Goal: Find specific page/section: Find specific page/section

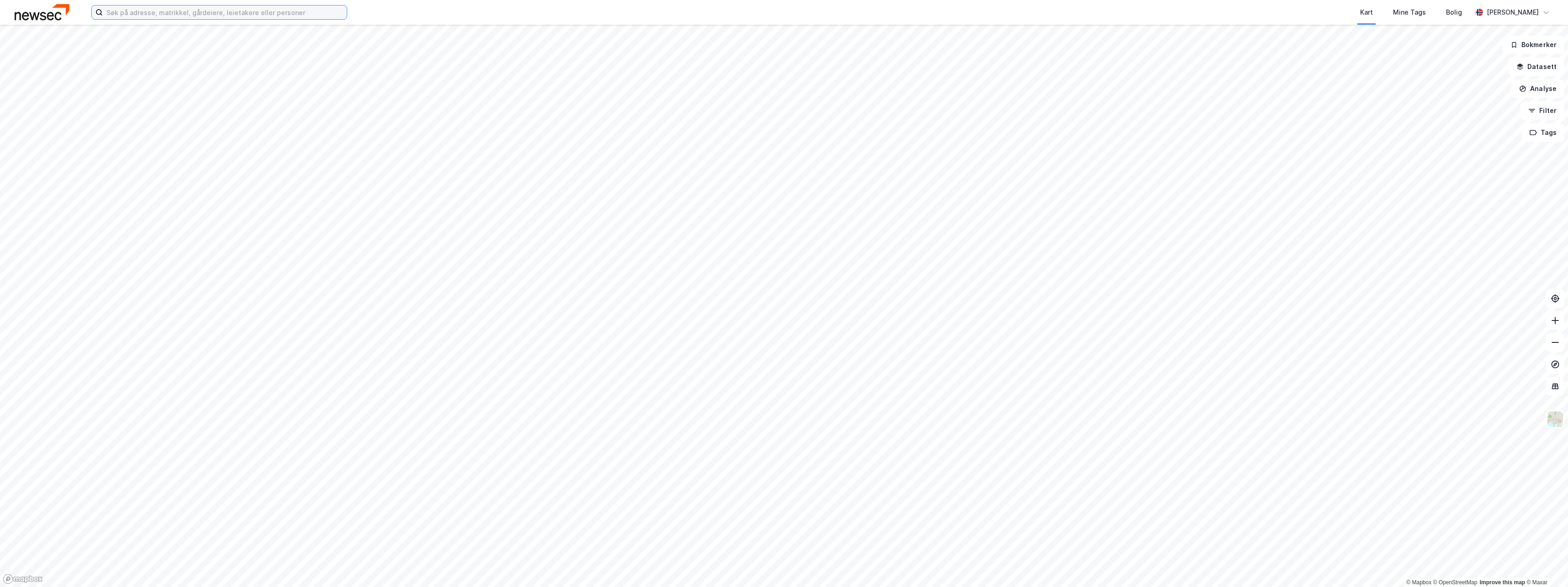
click at [211, 16] on input at bounding box center [225, 12] width 244 height 14
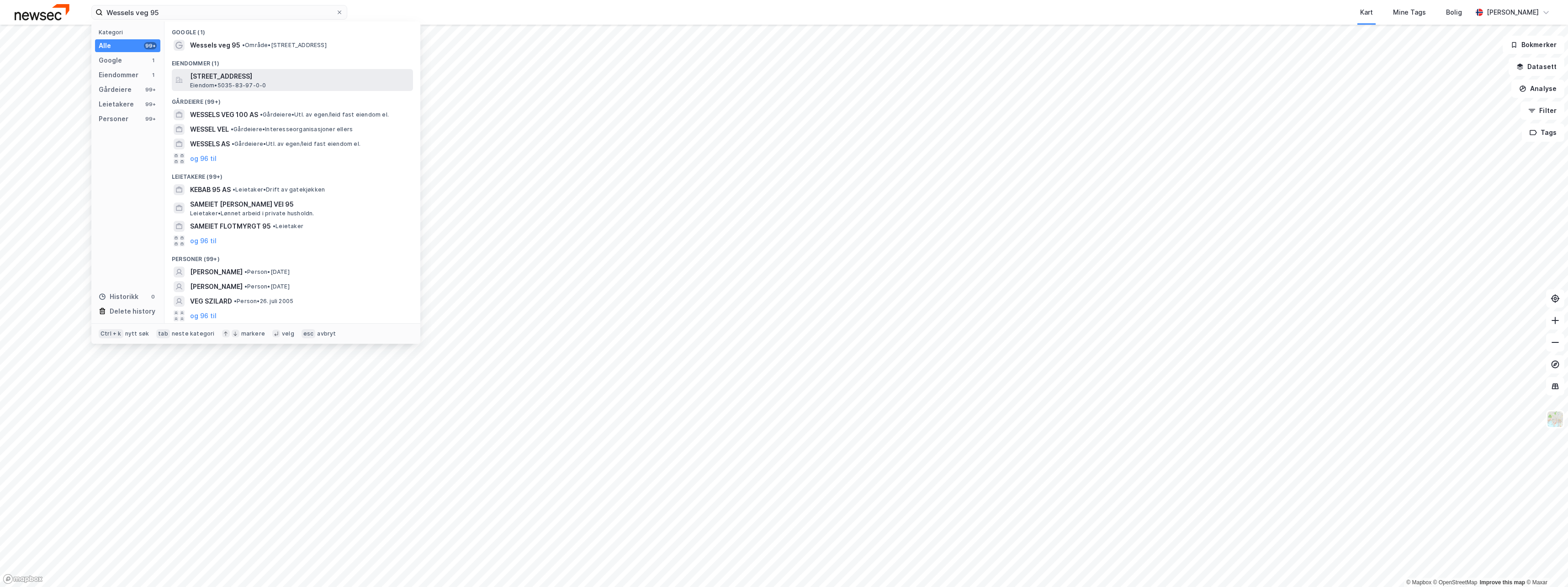
click at [230, 74] on span "[STREET_ADDRESS]" at bounding box center [299, 76] width 219 height 11
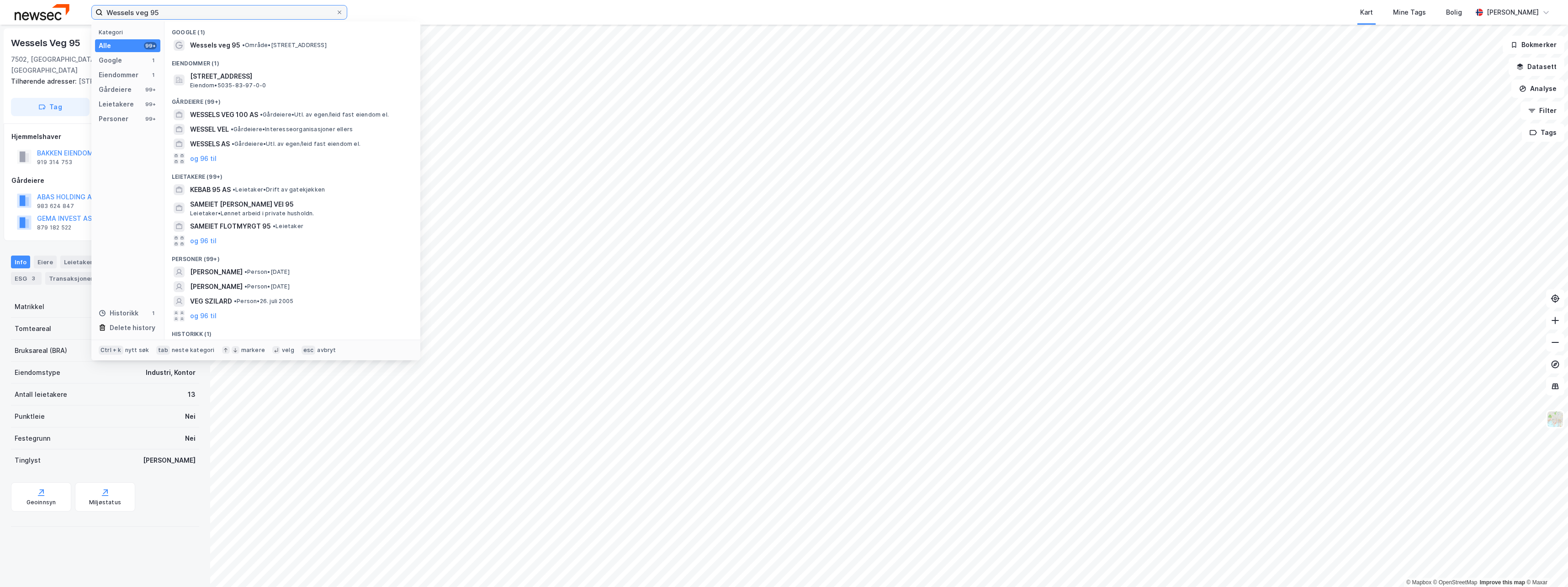
drag, startPoint x: 178, startPoint y: 16, endPoint x: -2, endPoint y: -47, distance: 190.7
click at [0, 0] on html "Wessels veg 95 Kategori Alle 99+ Google 1 Eiendommer 1 Gårdeiere 99+ Leietakere…" at bounding box center [784, 294] width 1568 height 587
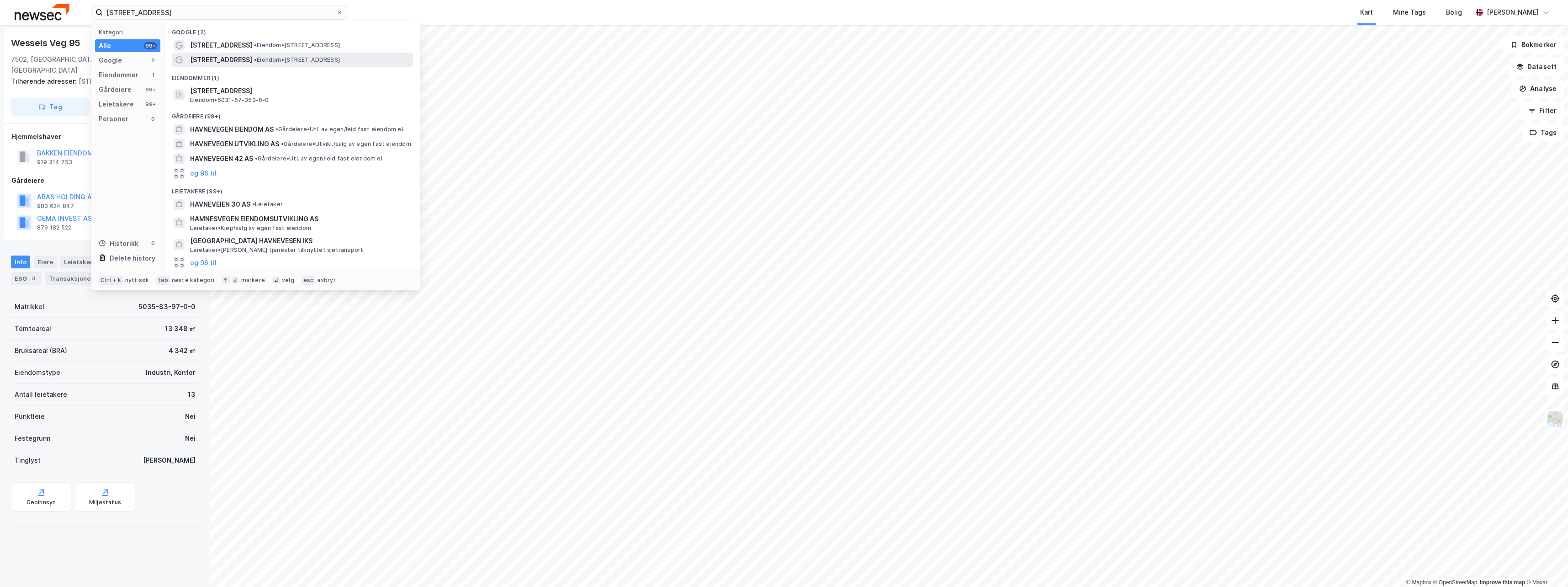
click at [265, 60] on span "• Eiendom • [STREET_ADDRESS]" at bounding box center [296, 60] width 86 height 7
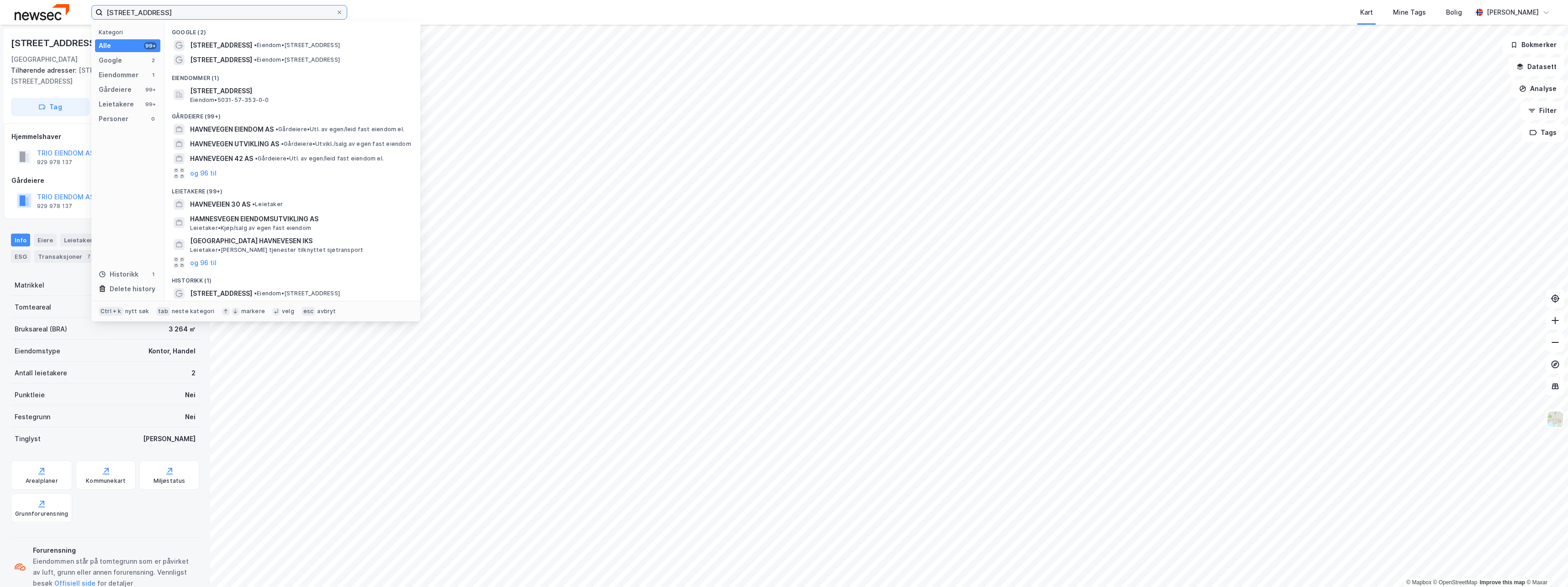
drag, startPoint x: 164, startPoint y: 14, endPoint x: 51, endPoint y: -4, distance: 114.4
click at [51, 0] on html "Havnevegen 28A Kategori Alle 99+ Google 2 Eiendommer 1 Gårdeiere 99+ Leietakere…" at bounding box center [784, 294] width 1568 height 587
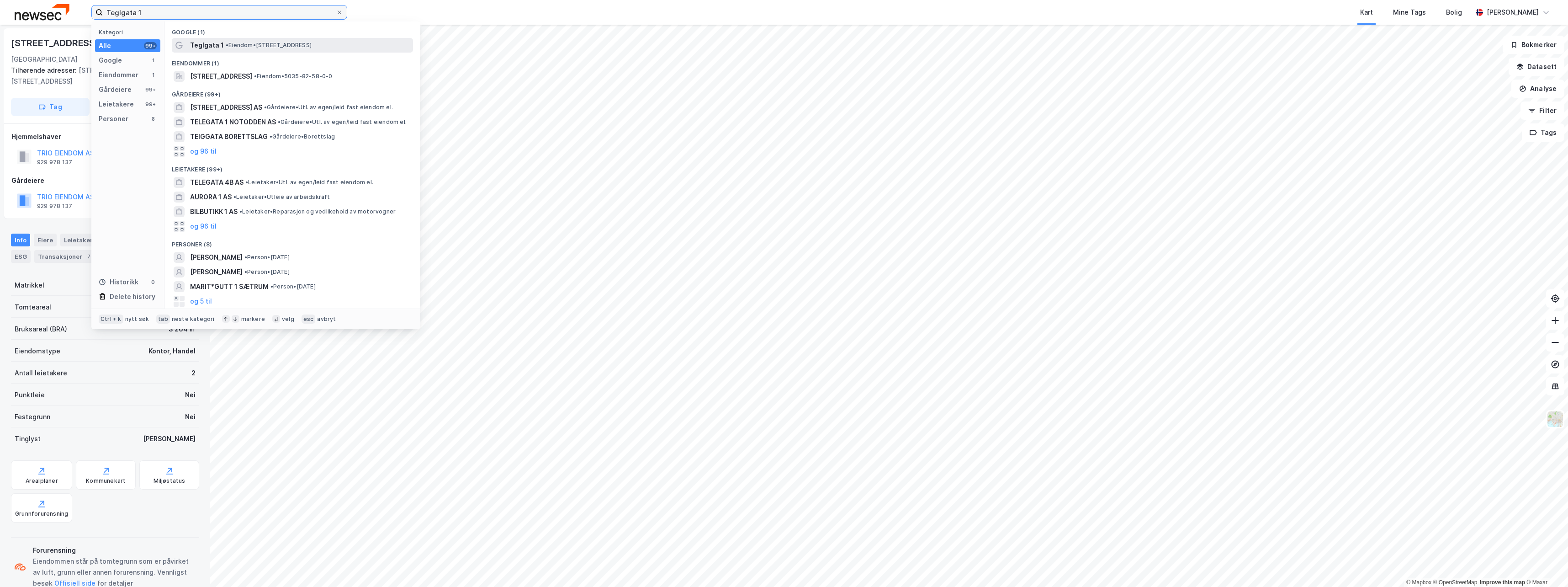
type input "Teglgata 1"
click at [284, 43] on span "• Eiendom • [STREET_ADDRESS]" at bounding box center [268, 45] width 86 height 7
